Goal: Check status: Check status

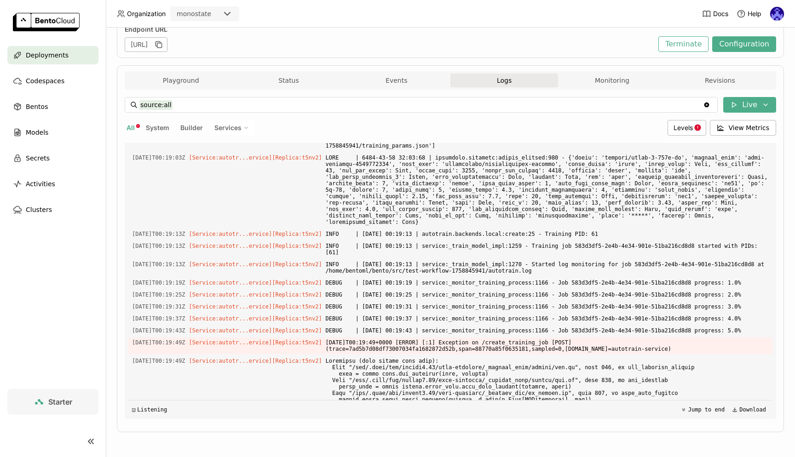
scroll to position [4868, 0]
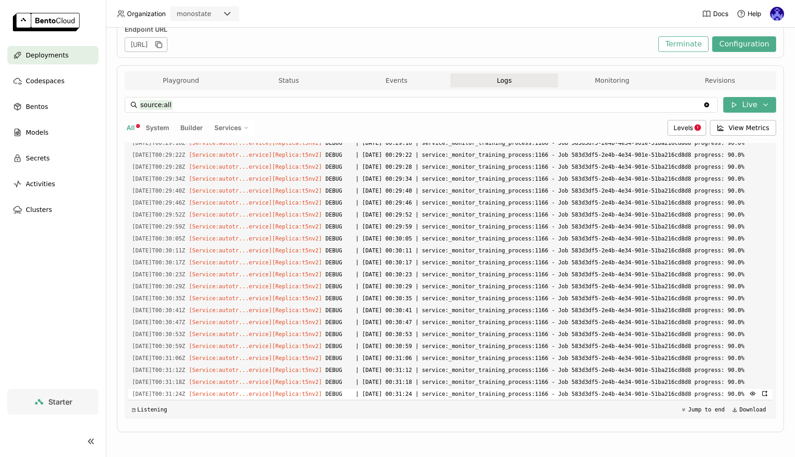
drag, startPoint x: 340, startPoint y: 344, endPoint x: 518, endPoint y: 396, distance: 185.9
click at [518, 396] on div "Load older logs 2025-09-25T21:53:57Z [Service:autotr...ervice] [Replica: jmhgq …" at bounding box center [450, 281] width 644 height 276
copy div "INFO | 2025-09-26 00:19:02 | service:create_training_job:1575 - PRODUCTION MODE…"
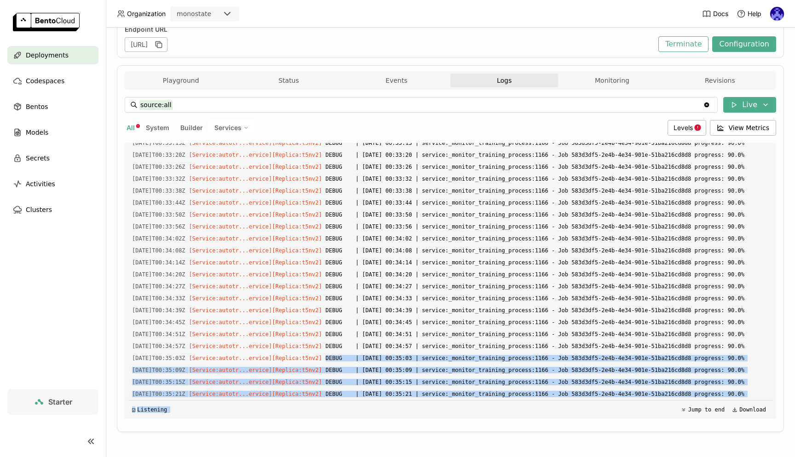
drag, startPoint x: 386, startPoint y: 328, endPoint x: 437, endPoint y: 414, distance: 99.0
click at [437, 414] on div "Load older logs 2025-09-25T21:53:57Z [Service:autotr...ervice] [Replica: jmhgq …" at bounding box center [450, 281] width 644 height 276
click at [431, 392] on span "DEBUG | [DATE] 00:35:21 | service:_monitor_training_process:1166 - Job 583d3df5…" at bounding box center [547, 394] width 443 height 10
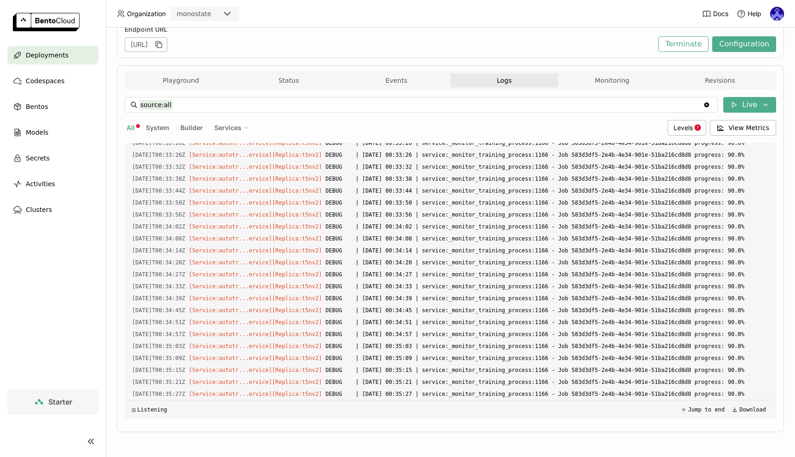
scroll to position [8364, 0]
drag, startPoint x: 427, startPoint y: 395, endPoint x: 343, endPoint y: 383, distance: 84.6
click at [343, 383] on div "Load older logs 2025-09-25T21:53:57Z [Service:autotr...ervice] [Replica: jmhgq …" at bounding box center [450, 281] width 644 height 276
drag, startPoint x: 383, startPoint y: 397, endPoint x: 131, endPoint y: 239, distance: 297.2
click at [131, 239] on div "Load older logs 2025-09-25T21:53:57Z [Service:autotr...ervice] [Replica: jmhgq …" at bounding box center [450, 281] width 644 height 276
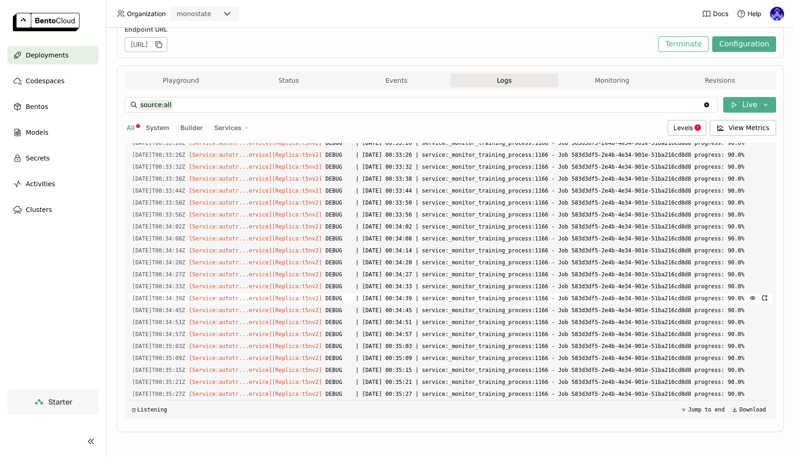
copy div "2025-09-26T00:34:39Z [Service:autotr...ervice] [Replica: t5nv2 ] DEBUG | 2025-0…"
click at [379, 437] on div "Deployments > autotrain-gpu-v2 autotrain-gpu-v2 Running Labels + Operators Andr…" at bounding box center [450, 178] width 667 height 535
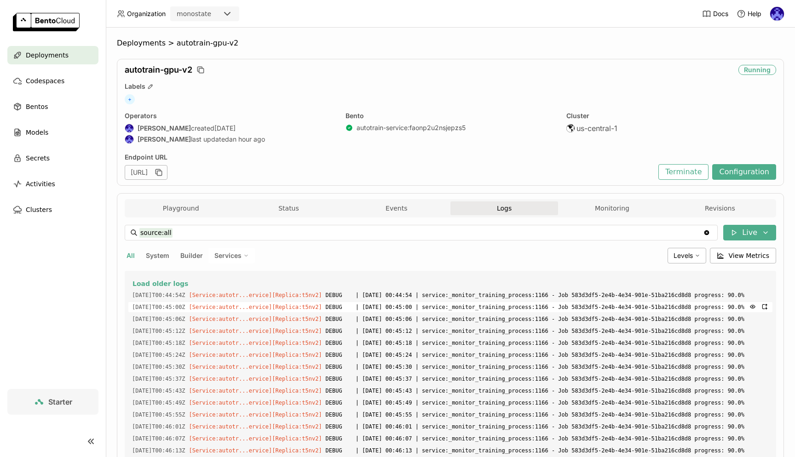
drag, startPoint x: 383, startPoint y: 395, endPoint x: 353, endPoint y: 324, distance: 76.7
click at [351, 315] on div "Load older logs [DATE]T00:44:54Z [Service:autotr...ervice] [Replica: t5nv2 ] DE…" at bounding box center [450, 409] width 644 height 276
click at [348, 261] on div "All System Builder Services" at bounding box center [394, 256] width 539 height 16
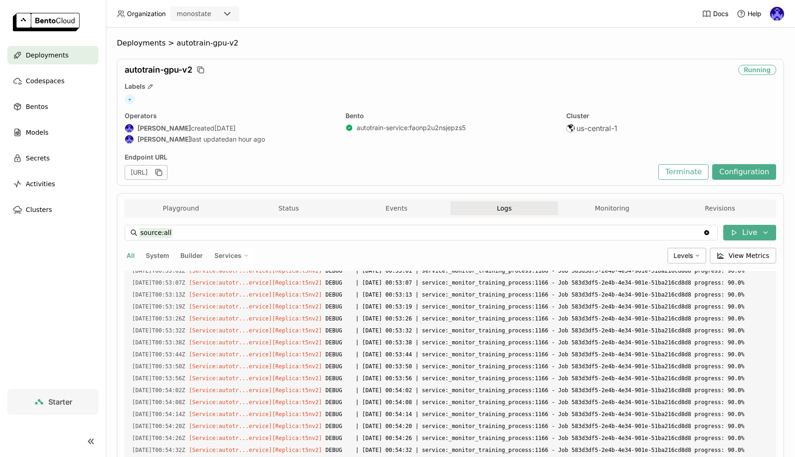
scroll to position [128, 0]
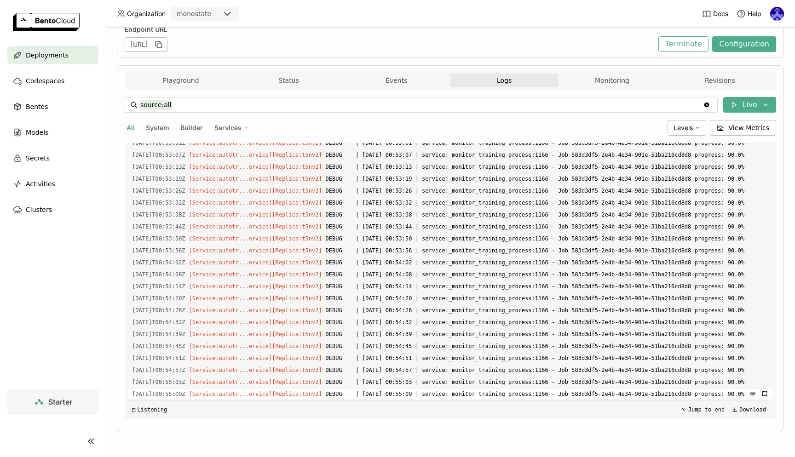
drag, startPoint x: 379, startPoint y: 394, endPoint x: 340, endPoint y: 385, distance: 40.1
click at [340, 389] on span "DEBUG | [DATE] 00:55:09 | service:_monitor_training_process:1166 - Job 583d3df5…" at bounding box center [547, 394] width 443 height 10
copy span "DEBUG | [DATE] 00:55:09 | service:_monitor_training_process:1166 - Job 583d3df5…"
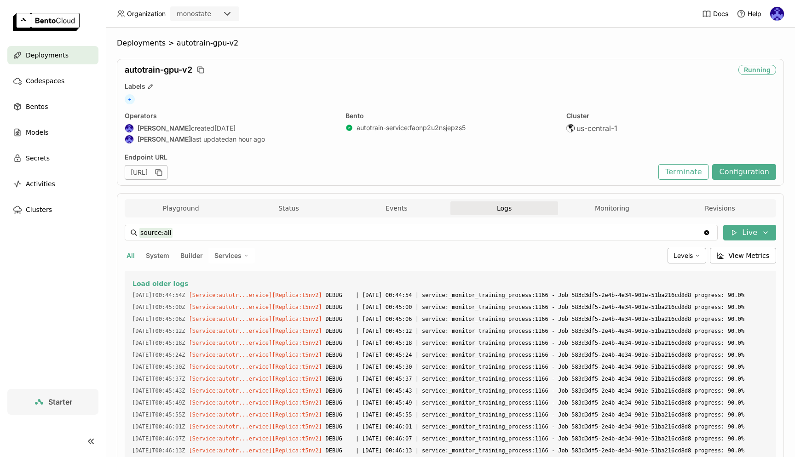
click at [279, 248] on div "All System Builder Services" at bounding box center [394, 256] width 539 height 16
click at [167, 279] on button "Load older logs" at bounding box center [450, 283] width 637 height 11
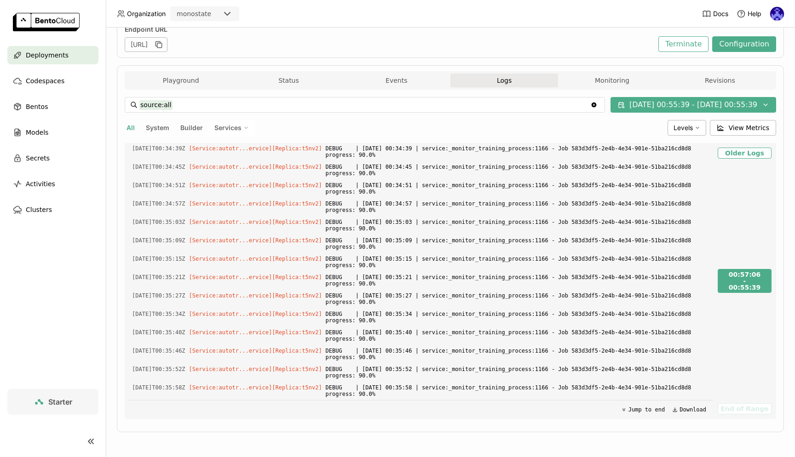
scroll to position [14065, 0]
click at [58, 54] on span "Deployments" at bounding box center [47, 55] width 43 height 11
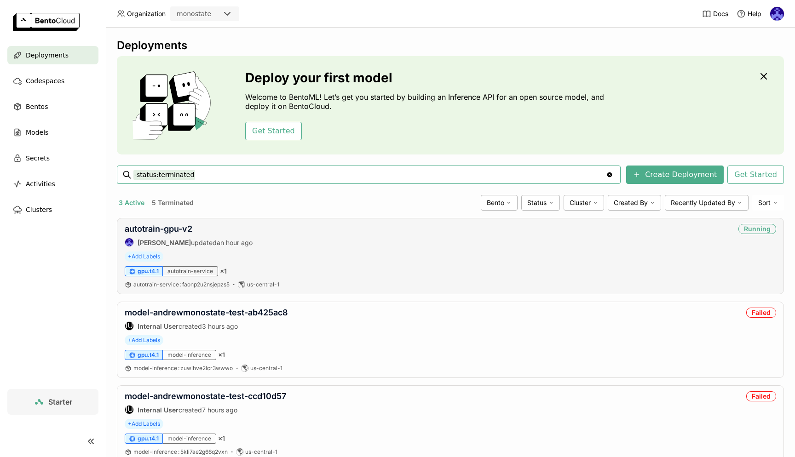
scroll to position [29, 0]
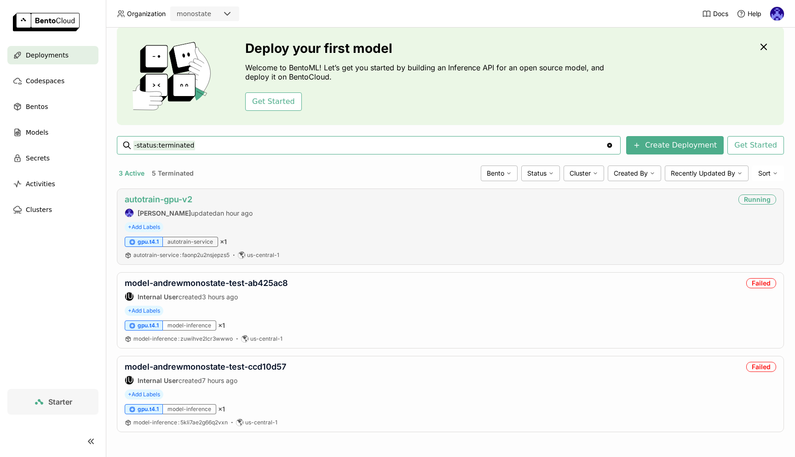
click at [191, 197] on link "autotrain-gpu-v2" at bounding box center [159, 200] width 68 height 10
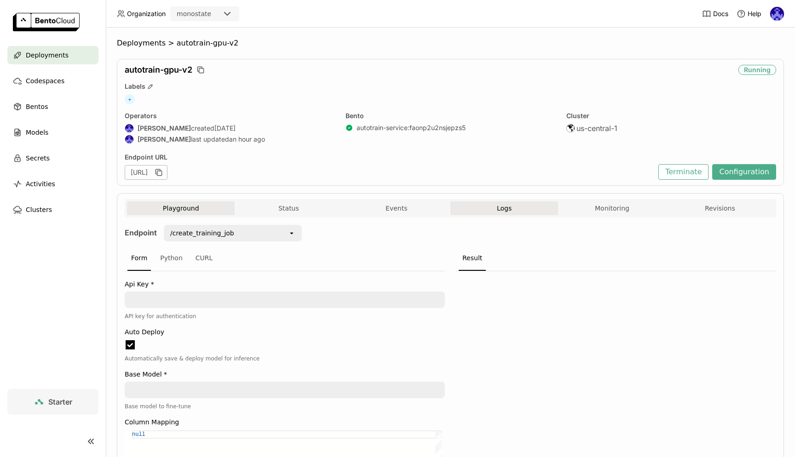
click at [497, 207] on span "Logs" at bounding box center [504, 208] width 15 height 8
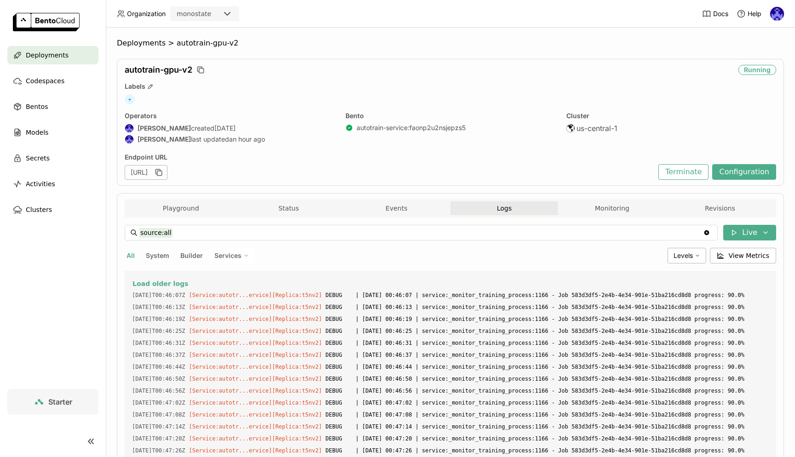
scroll to position [0, 0]
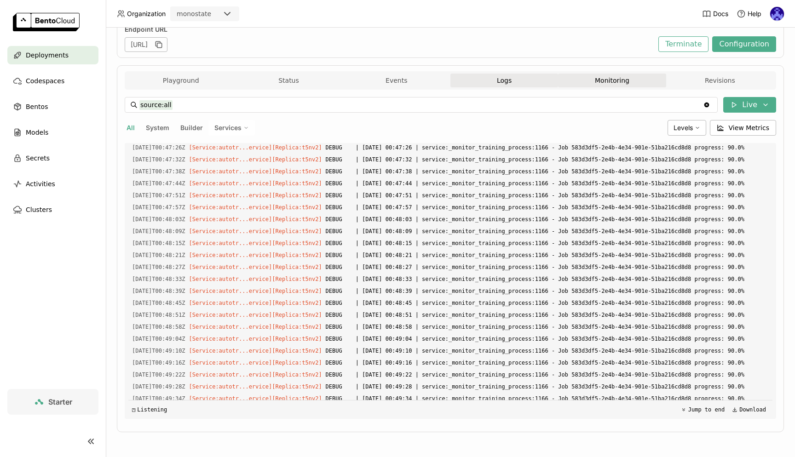
click at [608, 80] on button "Monitoring" at bounding box center [612, 81] width 108 height 14
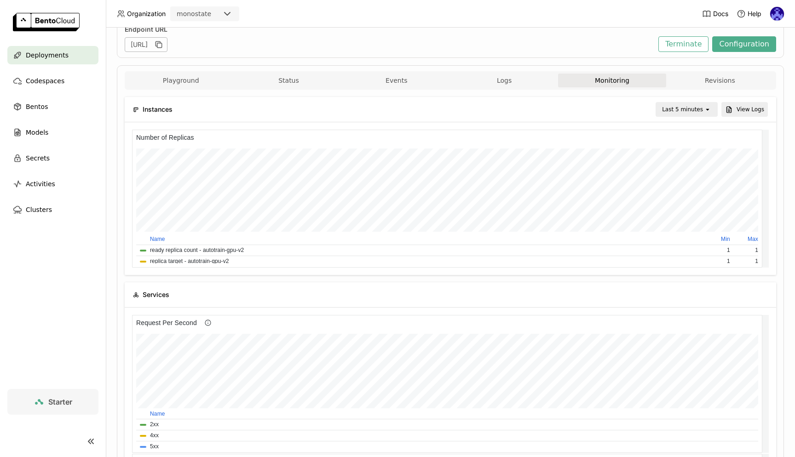
click at [694, 111] on div "Last 5 minutes" at bounding box center [682, 109] width 41 height 9
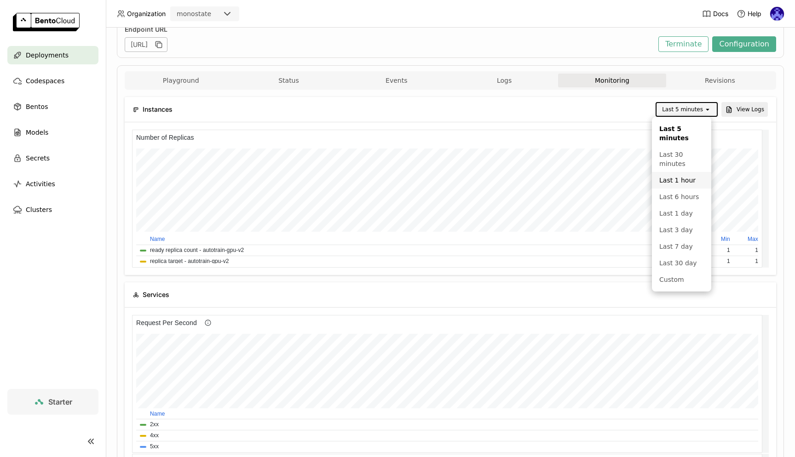
click at [684, 182] on div "Last 1 hour" at bounding box center [681, 180] width 45 height 9
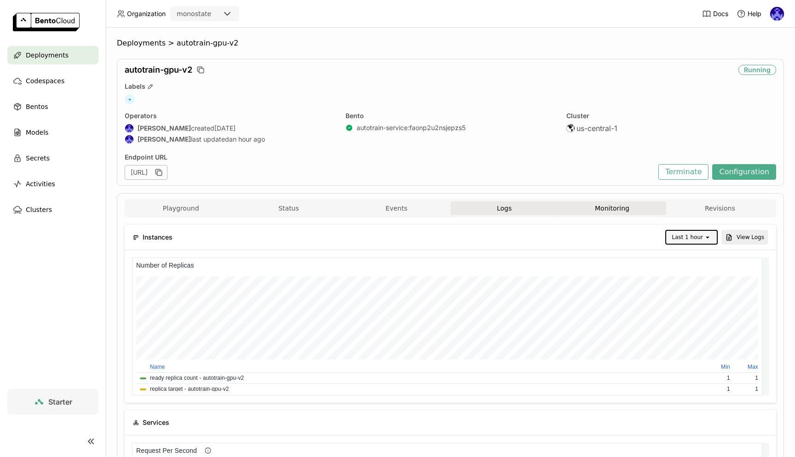
click at [507, 207] on span "Logs" at bounding box center [504, 208] width 15 height 8
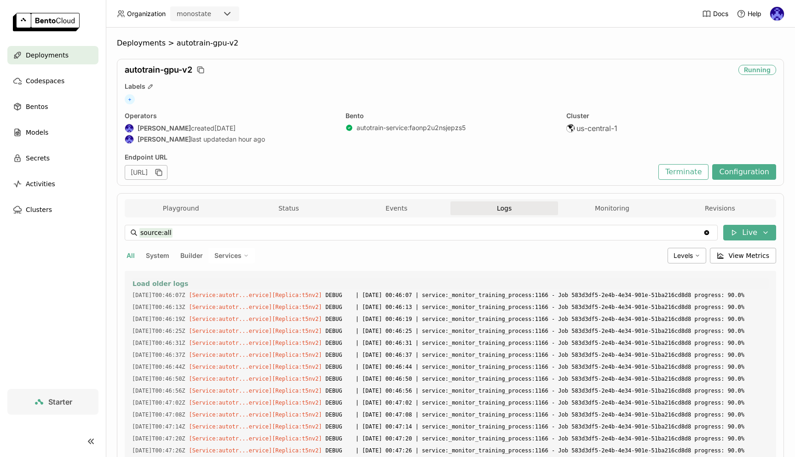
click at [140, 281] on span "Load older logs" at bounding box center [160, 284] width 56 height 8
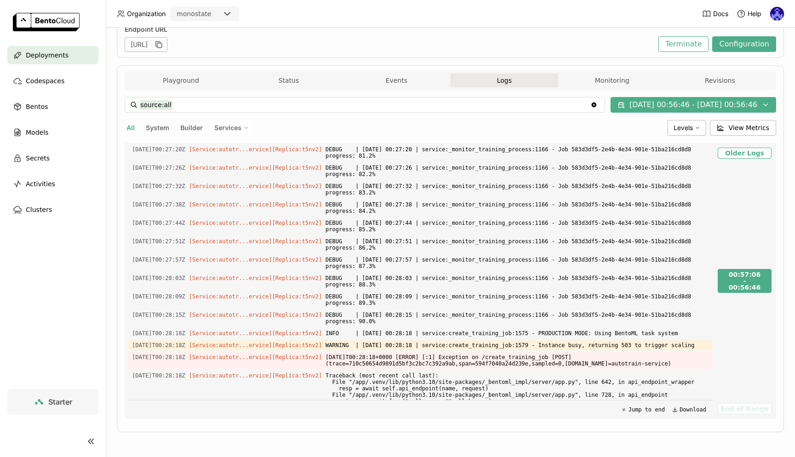
scroll to position [12468, 0]
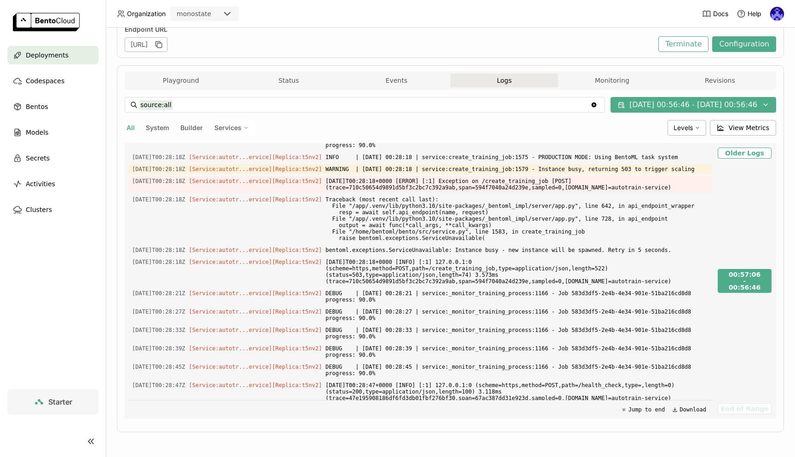
drag, startPoint x: 338, startPoint y: 179, endPoint x: 448, endPoint y: 316, distance: 176.0
click at [448, 316] on div "[DATE]T00:57:06Z [Service:autotr...ervice] [Replica: kqvq7 ] INFO | [DATE] 00:5…" at bounding box center [420, 281] width 584 height 276
copy div "[DATE]T00:04:26+0000 [INFO] [:1] Service autotrain-service initialized [DATE]T0…"
click at [74, 55] on div "Deployments" at bounding box center [52, 55] width 91 height 18
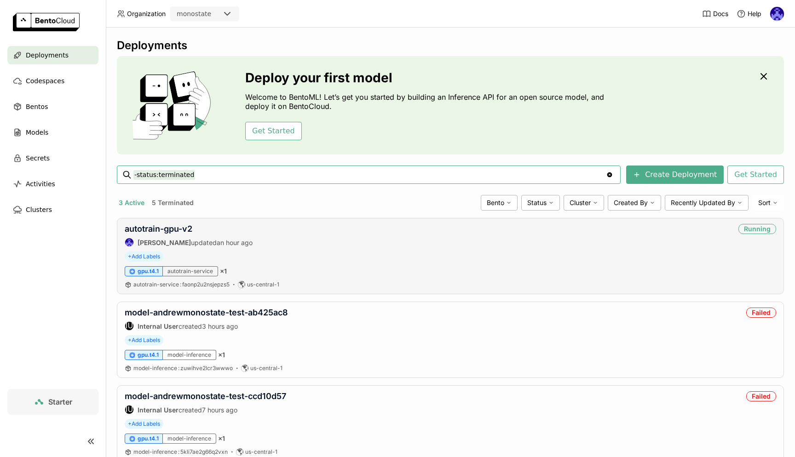
scroll to position [29, 0]
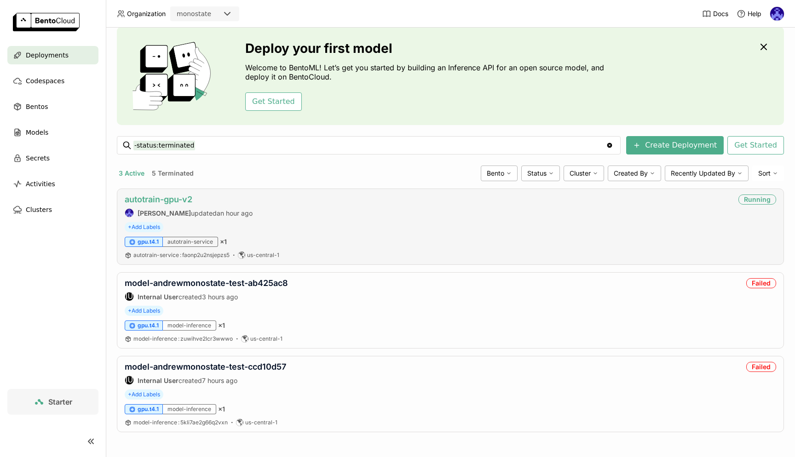
click at [174, 198] on link "autotrain-gpu-v2" at bounding box center [159, 200] width 68 height 10
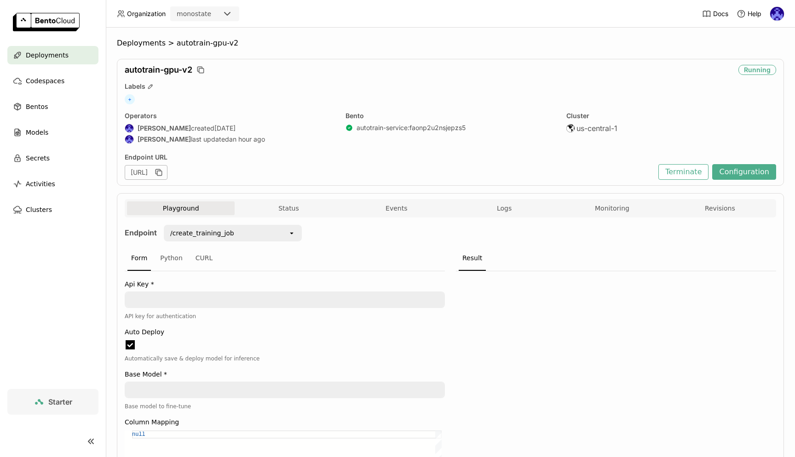
scroll to position [0, 0]
drag, startPoint x: 589, startPoint y: 363, endPoint x: 668, endPoint y: 203, distance: 178.2
click at [41, 110] on span "Bentos" at bounding box center [37, 106] width 22 height 11
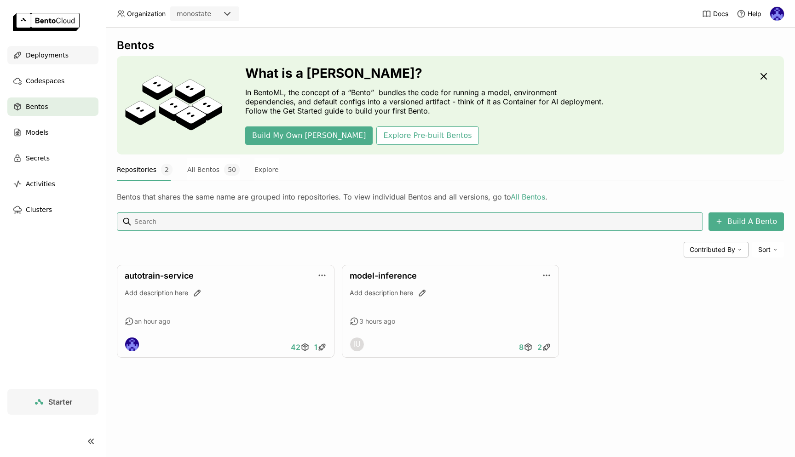
click at [43, 59] on span "Deployments" at bounding box center [47, 55] width 43 height 11
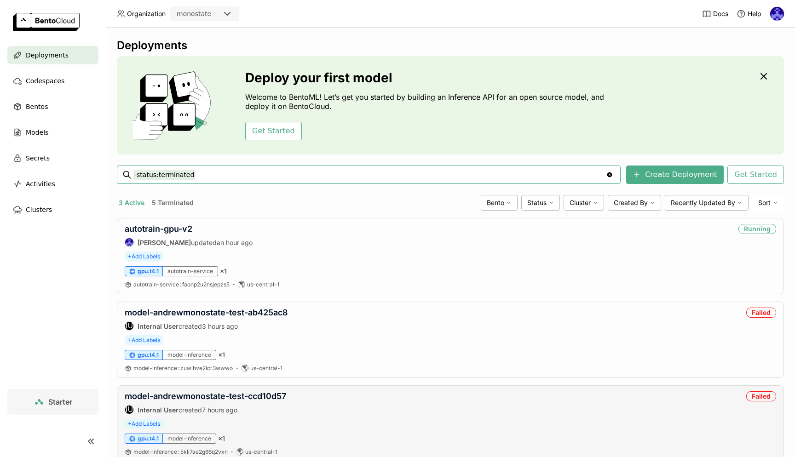
scroll to position [29, 0]
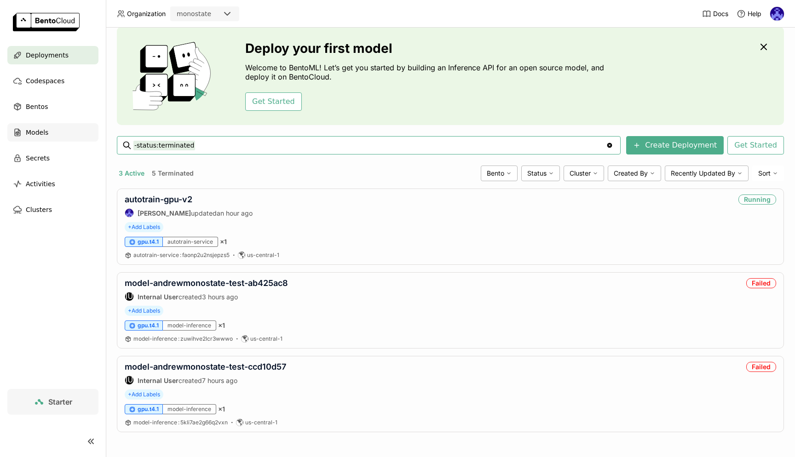
click at [41, 137] on span "Models" at bounding box center [37, 132] width 23 height 11
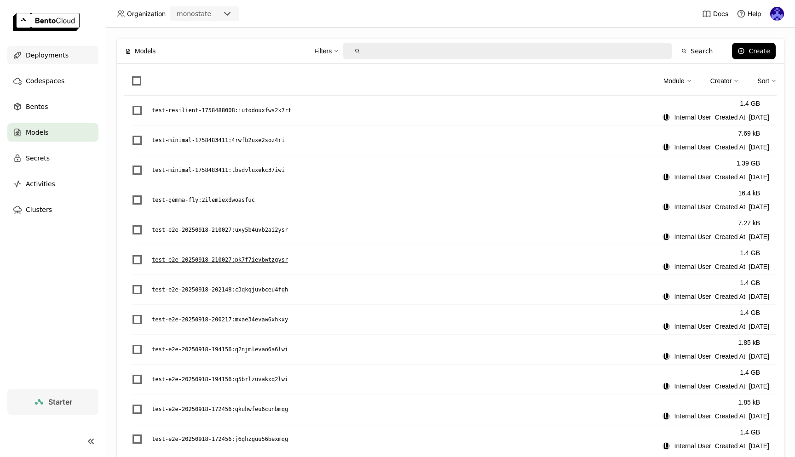
click at [53, 61] on div "Deployments" at bounding box center [52, 55] width 91 height 18
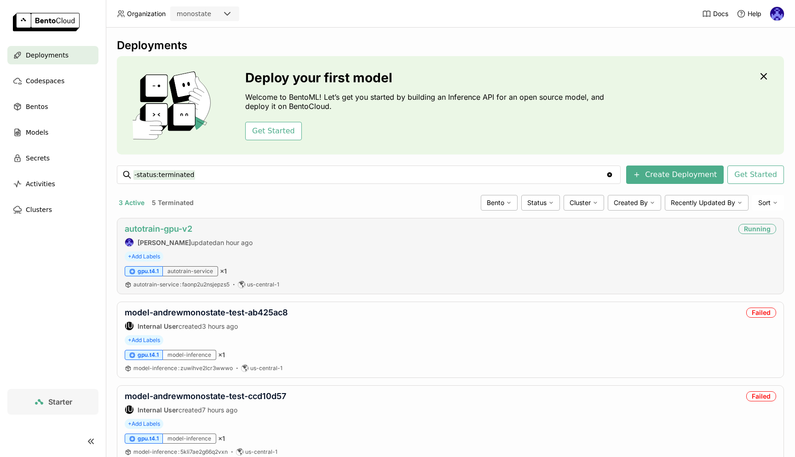
click at [179, 226] on link "autotrain-gpu-v2" at bounding box center [159, 229] width 68 height 10
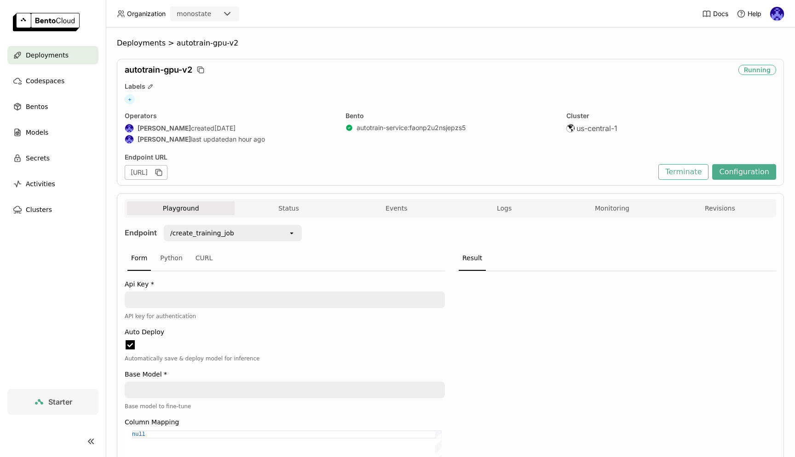
click at [619, 216] on div "Playground Status Events Logs Monitoring Revisions" at bounding box center [450, 209] width 647 height 16
click at [598, 211] on button "Monitoring" at bounding box center [612, 208] width 108 height 14
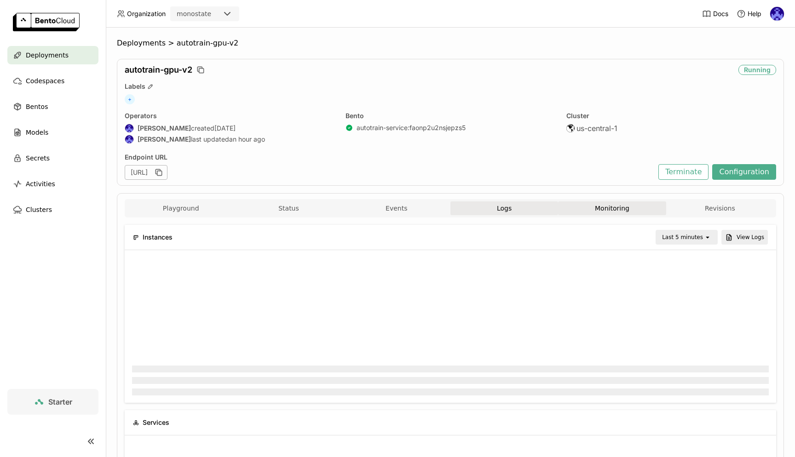
click at [501, 205] on span "Logs" at bounding box center [504, 208] width 15 height 8
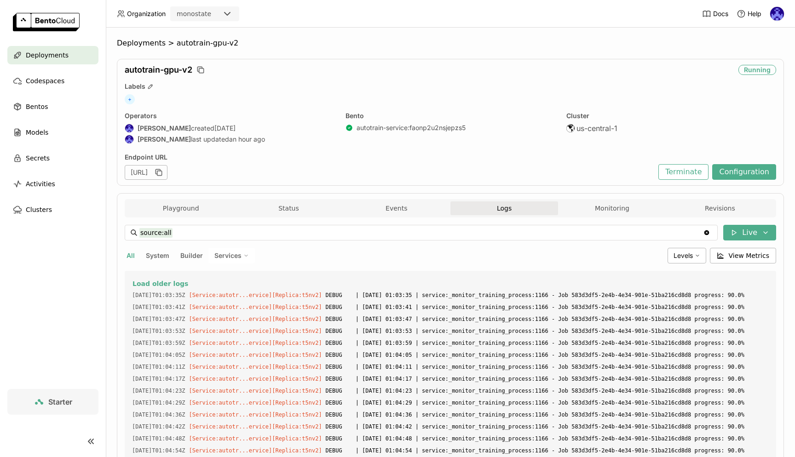
scroll to position [134, 311]
click at [153, 285] on span "Load older logs" at bounding box center [160, 284] width 56 height 8
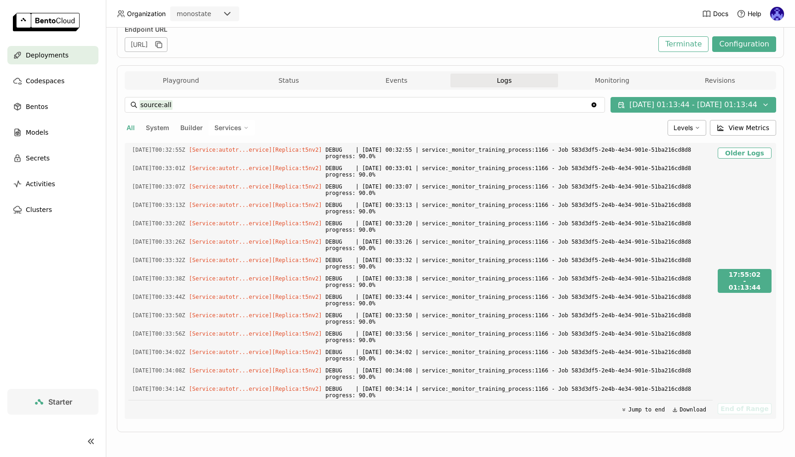
drag, startPoint x: 340, startPoint y: 270, endPoint x: 673, endPoint y: 344, distance: 340.8
click at [673, 344] on div "[DATE]T17:55:02Z [Service:autotr...ervice] [Replica: wcqhz ] [DATE]T17:55:02+00…" at bounding box center [420, 281] width 584 height 276
copy div "WARNING | [DATE] 00:28:18 | service:create_training_job:1579 - Instance busy, r…"
